Goal: Task Accomplishment & Management: Complete application form

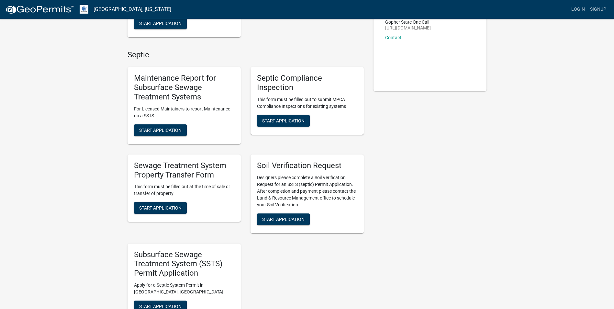
scroll to position [129, 0]
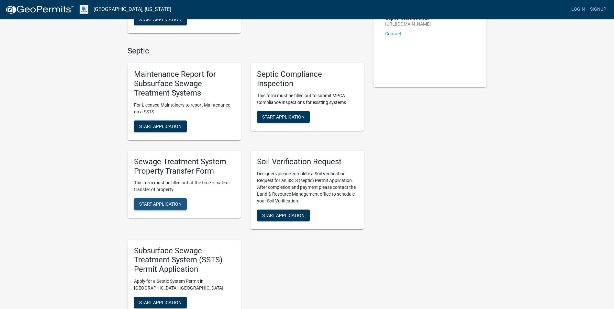
click at [163, 209] on button "Start Application" at bounding box center [160, 204] width 53 height 12
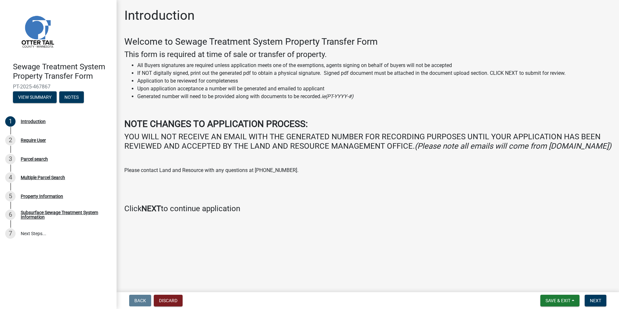
click at [311, 174] on p "Please contact Land and Resource with any questions at [PHONE_NUMBER]." at bounding box center [367, 170] width 487 height 8
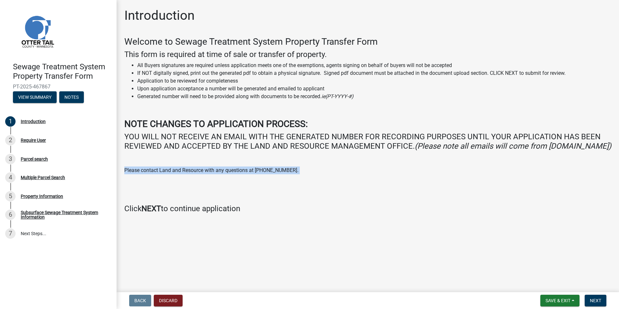
click at [311, 174] on p "Please contact Land and Resource with any questions at [PHONE_NUMBER]." at bounding box center [367, 170] width 487 height 8
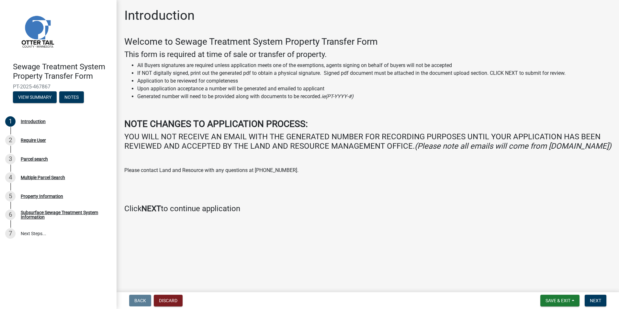
click at [289, 198] on div "Welcome to Sewage Treatment System Property Transfer Form This form is required…" at bounding box center [367, 124] width 487 height 177
click at [294, 174] on p "Please contact Land and Resource with any questions at [PHONE_NUMBER]." at bounding box center [367, 170] width 487 height 8
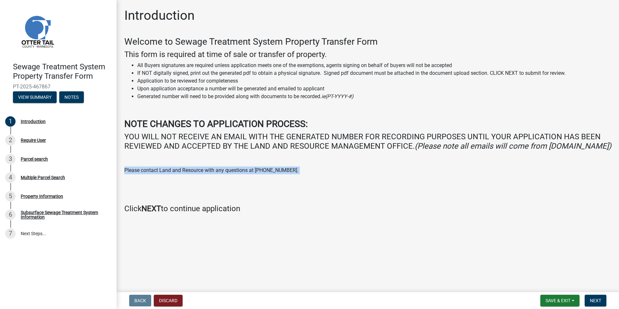
click at [294, 174] on p "Please contact Land and Resource with any questions at [PHONE_NUMBER]." at bounding box center [367, 170] width 487 height 8
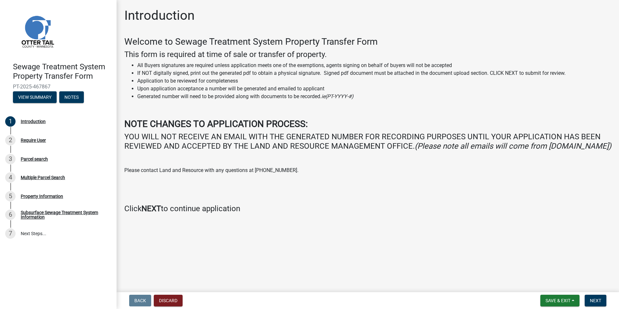
click at [294, 174] on p "Please contact Land and Resource with any questions at [PHONE_NUMBER]." at bounding box center [367, 170] width 487 height 8
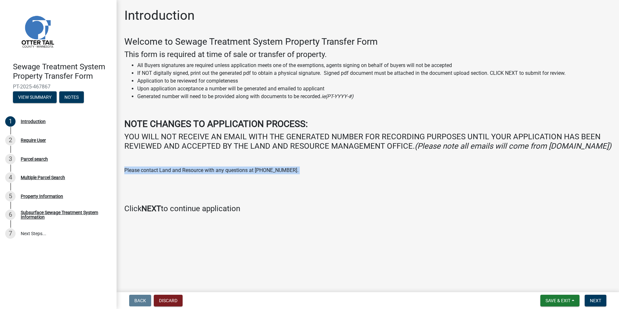
click at [294, 174] on p "Please contact Land and Resource with any questions at [PHONE_NUMBER]." at bounding box center [367, 170] width 487 height 8
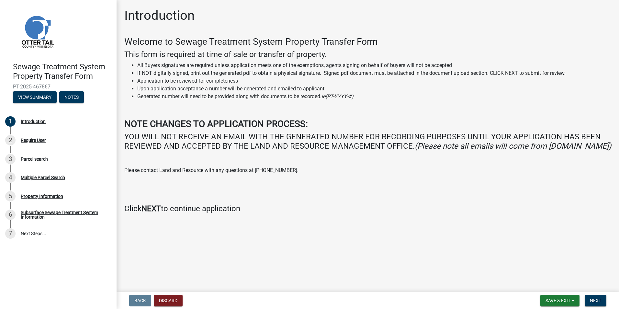
drag, startPoint x: 294, startPoint y: 179, endPoint x: 290, endPoint y: 188, distance: 10.5
click at [290, 187] on p at bounding box center [367, 183] width 487 height 8
click at [599, 298] on span "Next" at bounding box center [595, 300] width 11 height 5
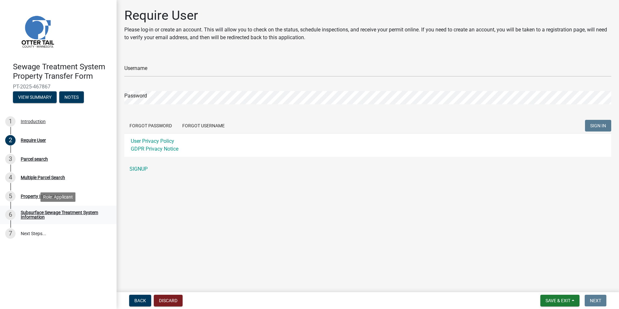
click at [39, 209] on link "6 Subsurface Sewage Treatment System Information" at bounding box center [58, 214] width 116 height 19
click at [36, 214] on div "Subsurface Sewage Treatment System Information" at bounding box center [63, 214] width 85 height 9
click at [24, 210] on div "Subsurface Sewage Treatment System Information" at bounding box center [63, 214] width 85 height 9
